Goal: Task Accomplishment & Management: Manage account settings

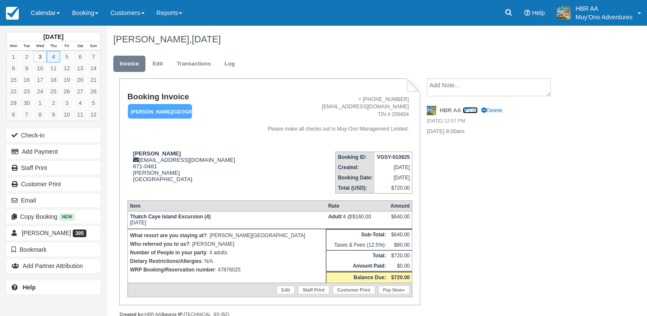
click at [472, 107] on link "Edit" at bounding box center [470, 110] width 15 height 6
type textarea "September 04th @ 8:00am"
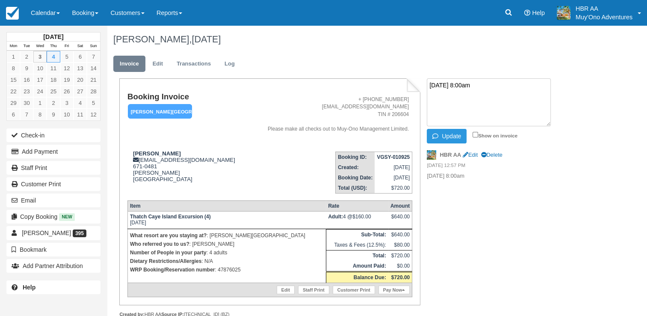
click at [546, 287] on div "Booking Invoice Hopkins Bay Resort   Pending HOLD Deposit Paid Cancelled Void M…" at bounding box center [342, 207] width 471 height 258
click at [164, 64] on link "Edit" at bounding box center [157, 64] width 23 height 17
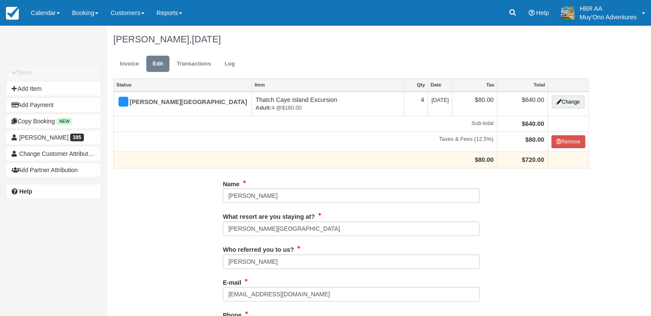
type input "671-0481"
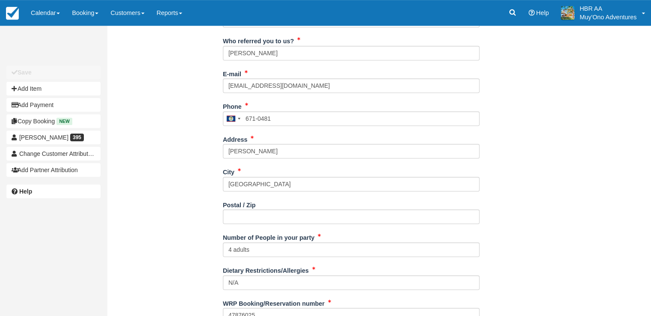
scroll to position [241, 0]
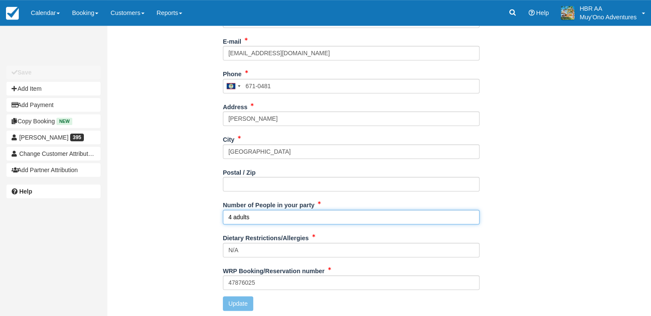
click at [231, 216] on input "4 adults" at bounding box center [351, 217] width 257 height 15
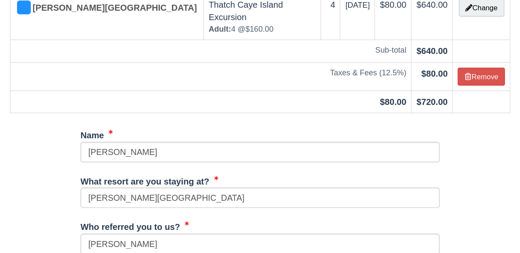
scroll to position [240, 0]
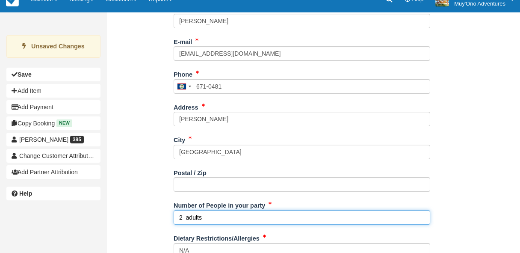
type input "2 adults"
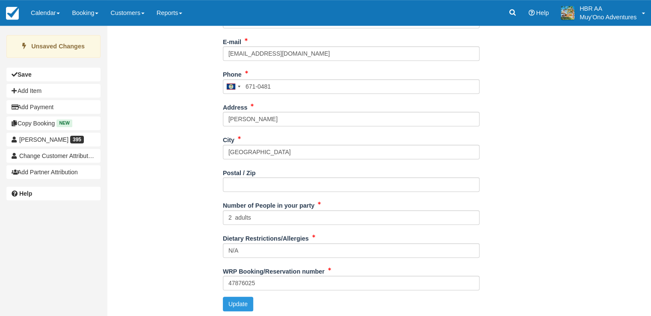
click at [576, 81] on div "Name David Harkey What resort are you staying at? Hopkins Bay Resort Who referr…" at bounding box center [351, 126] width 489 height 381
click at [238, 302] on button "Update" at bounding box center [238, 303] width 30 height 15
type input "+5016710481"
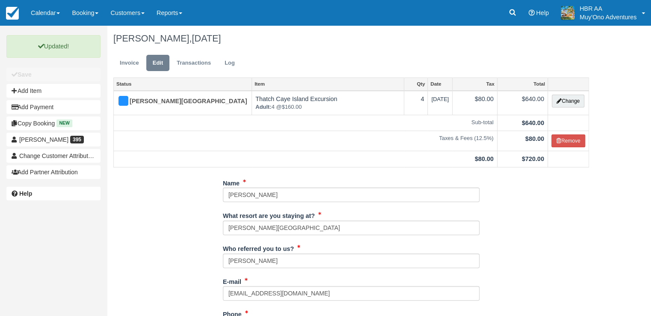
scroll to position [0, 0]
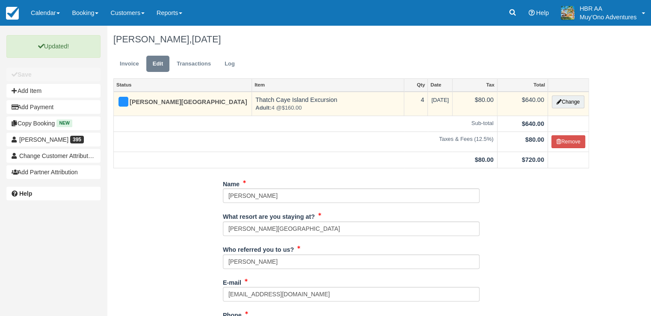
click at [255, 110] on strong "Adult:" at bounding box center [263, 107] width 16 height 6
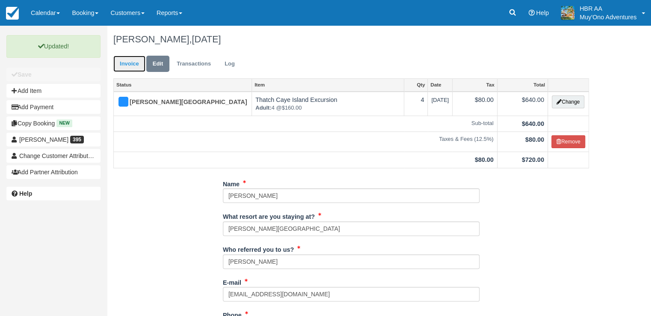
click at [125, 59] on link "Invoice" at bounding box center [129, 64] width 32 height 17
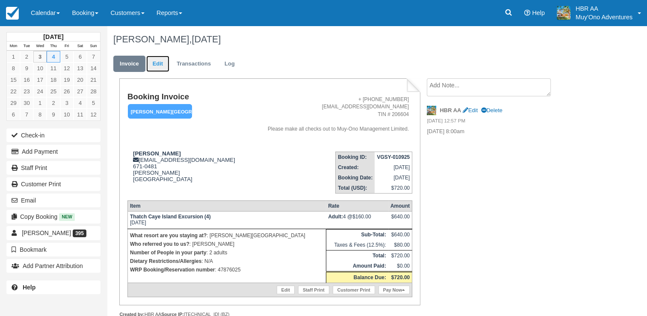
click at [160, 62] on link "Edit" at bounding box center [157, 64] width 23 height 17
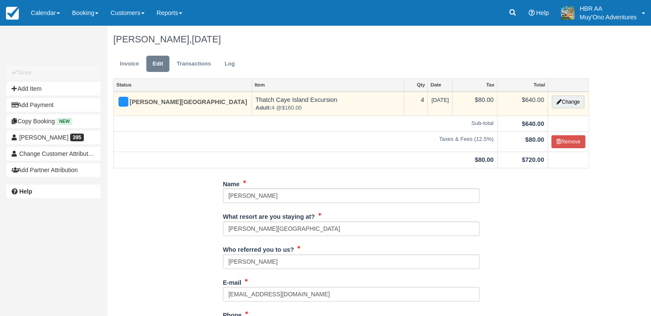
click at [404, 100] on td "4" at bounding box center [416, 104] width 24 height 24
click at [563, 104] on button "Change" at bounding box center [568, 101] width 33 height 13
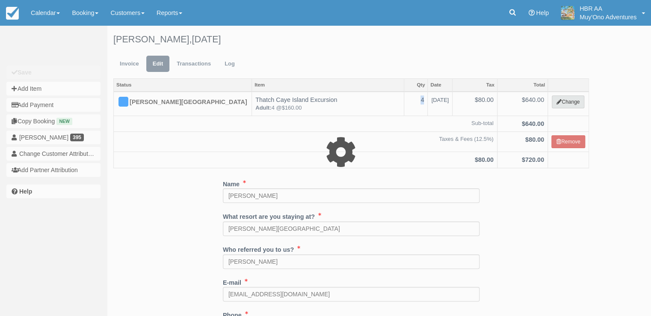
select select "64"
type input "640.00"
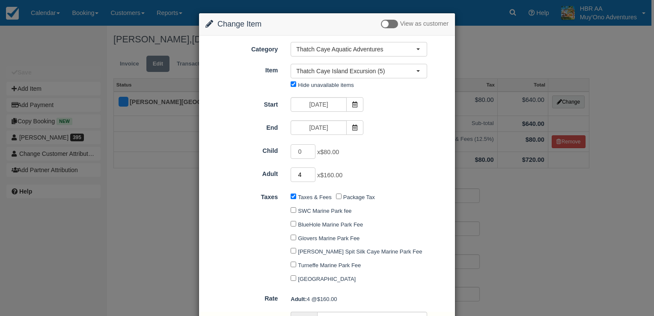
click at [303, 173] on input "4" at bounding box center [302, 174] width 25 height 15
type input "2"
type input "320.00"
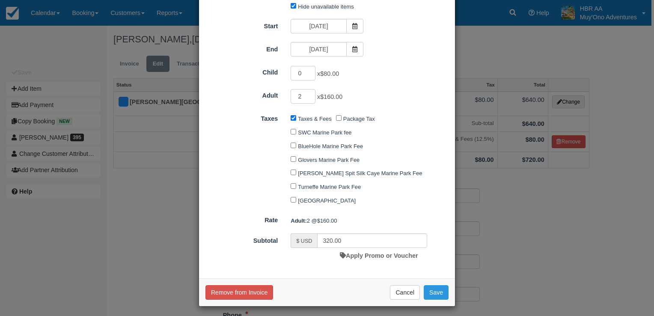
scroll to position [80, 0]
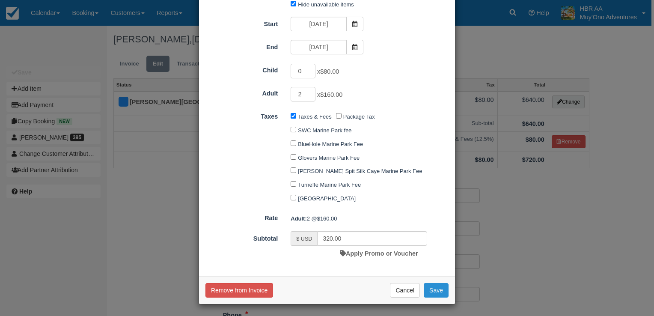
click at [433, 289] on button "Save" at bounding box center [436, 290] width 25 height 15
checkbox input "false"
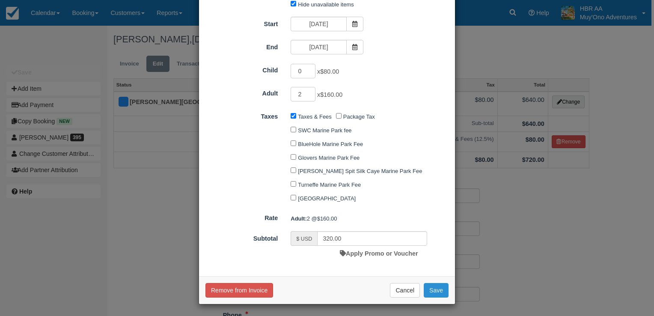
checkbox input "false"
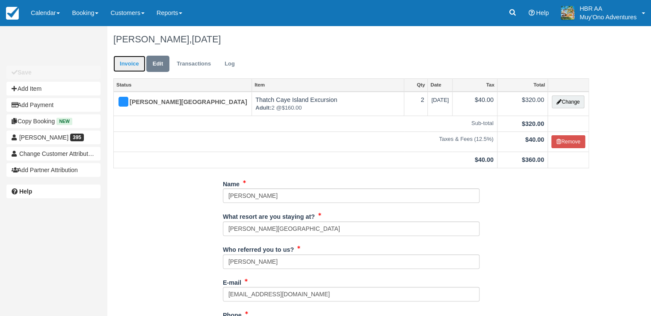
click at [132, 64] on link "Invoice" at bounding box center [129, 64] width 32 height 17
